Goal: Check status: Check status

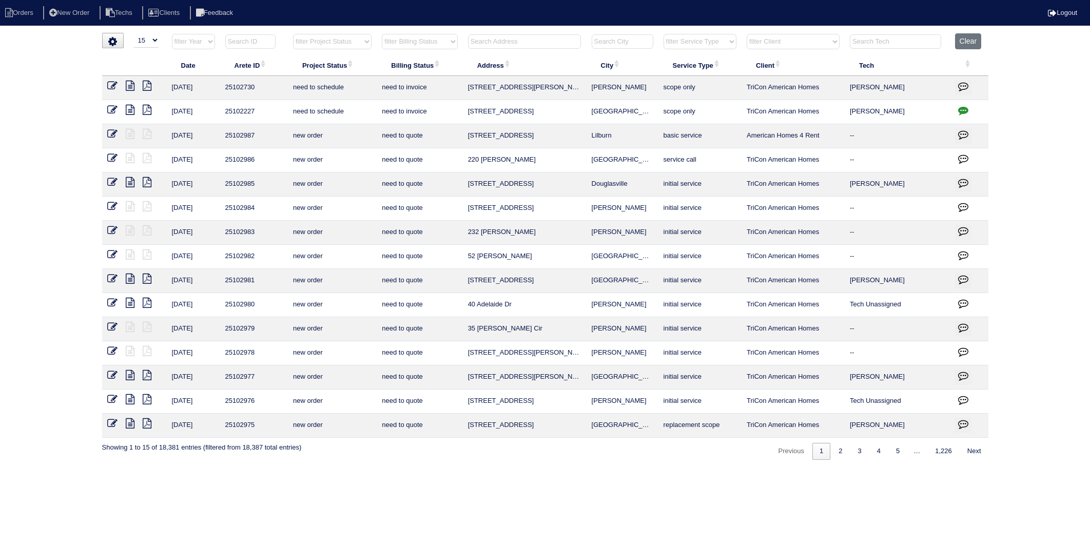
select select "15"
click at [978, 38] on button "Clear" at bounding box center [968, 41] width 26 height 16
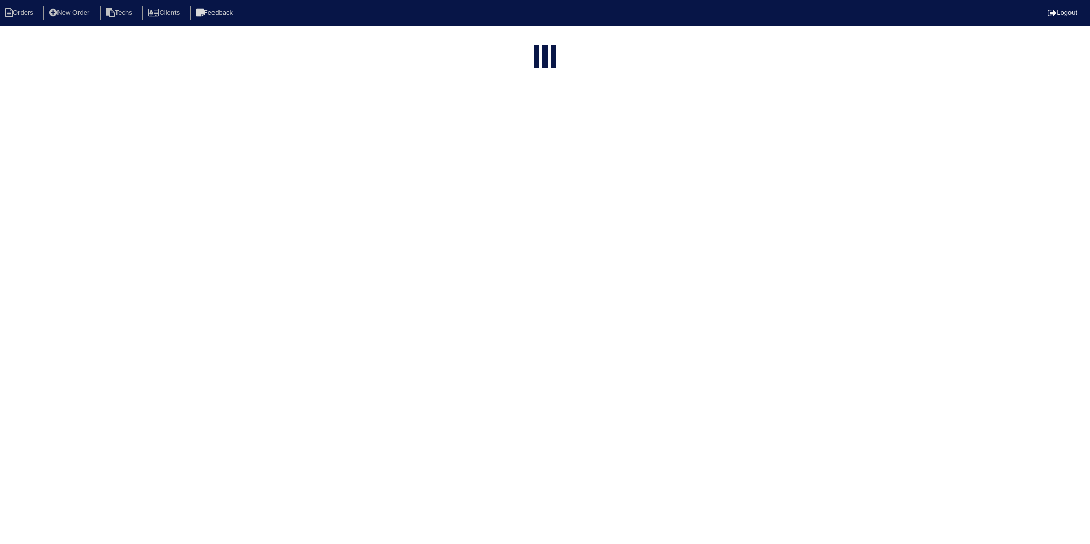
select select "15"
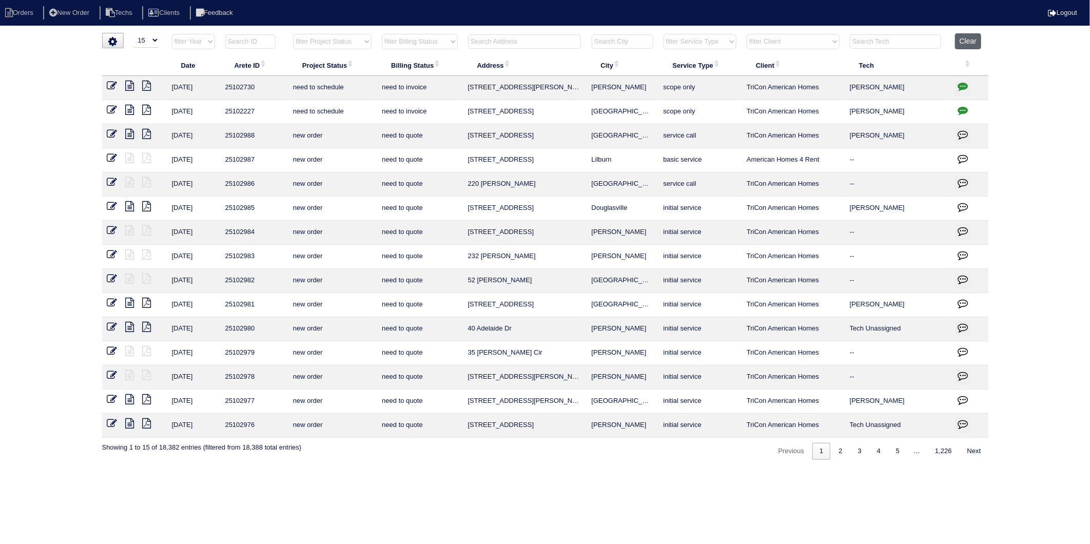
click at [961, 40] on button "Clear" at bounding box center [968, 41] width 26 height 16
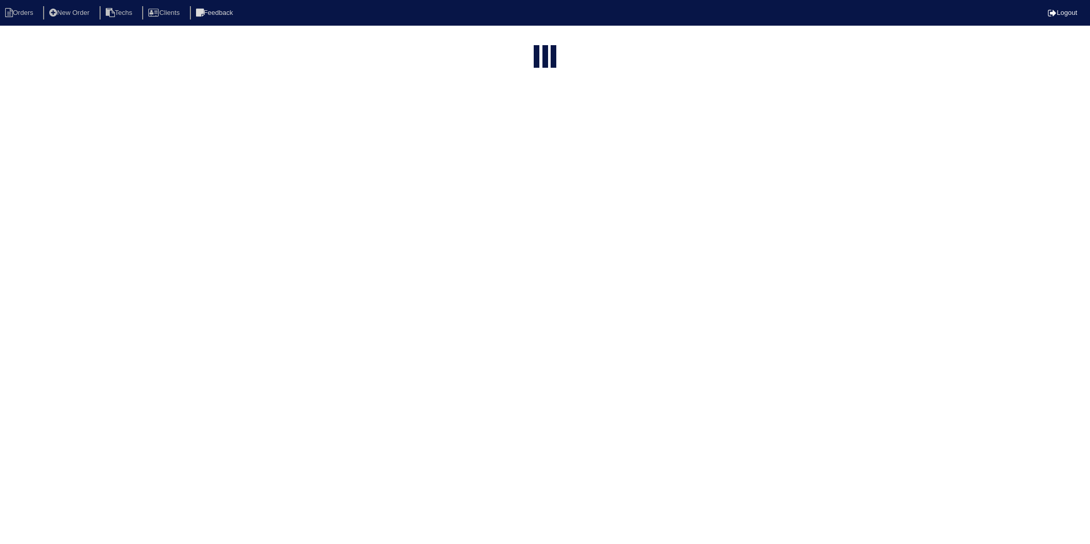
select select "15"
